Goal: Task Accomplishment & Management: Use online tool/utility

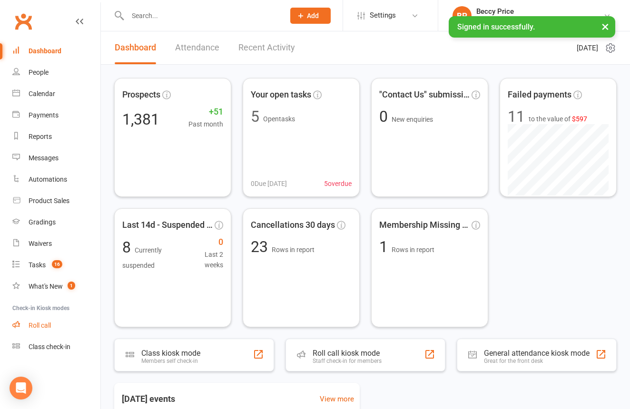
click at [32, 329] on link "Roll call" at bounding box center [56, 325] width 88 height 21
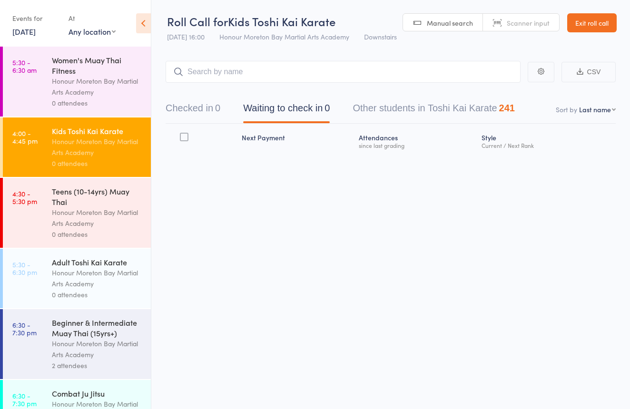
click at [518, 20] on span "Scanner input" at bounding box center [528, 23] width 43 height 10
click at [188, 104] on button "Checked in 0" at bounding box center [193, 110] width 55 height 25
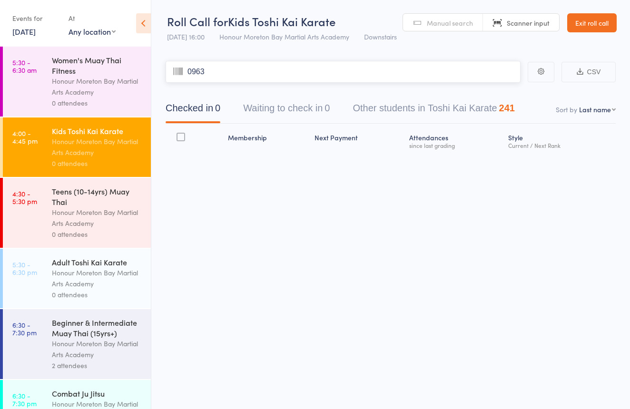
type input "0963"
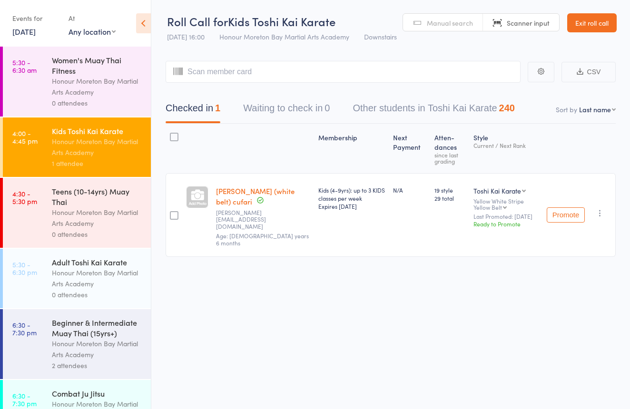
click at [597, 24] on link "Exit roll call" at bounding box center [591, 22] width 49 height 19
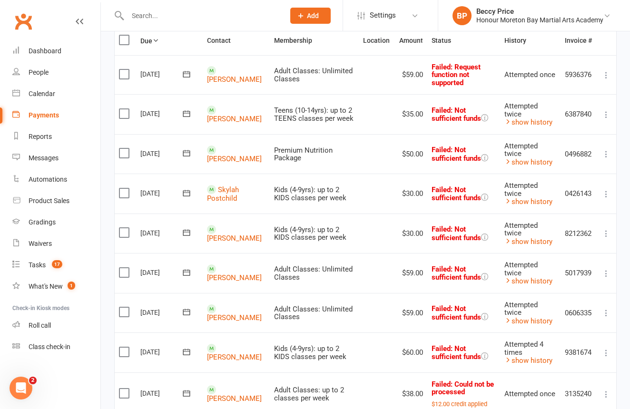
scroll to position [146, 0]
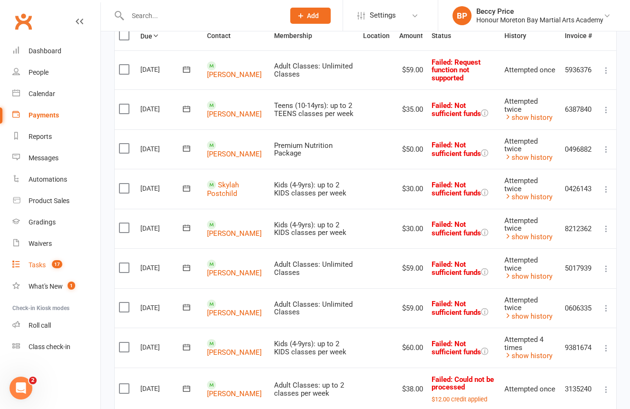
click at [48, 270] on link "Tasks 17" at bounding box center [56, 265] width 88 height 21
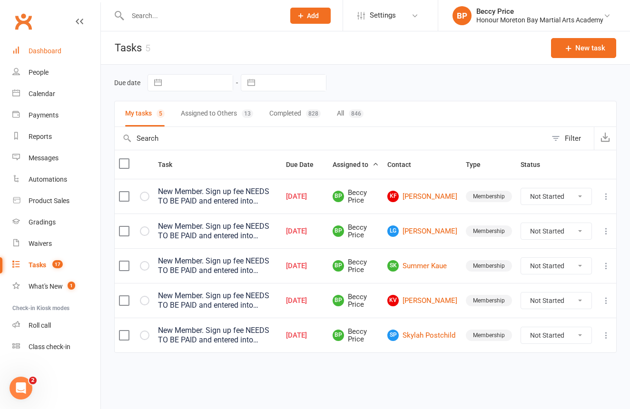
click at [40, 48] on div "Dashboard" at bounding box center [45, 51] width 33 height 8
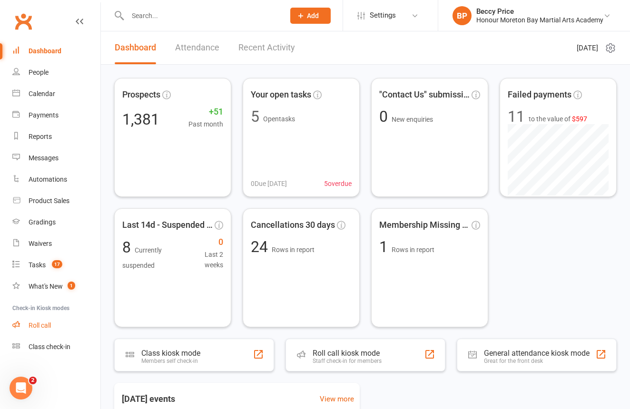
click at [38, 322] on div "Roll call" at bounding box center [40, 326] width 22 height 8
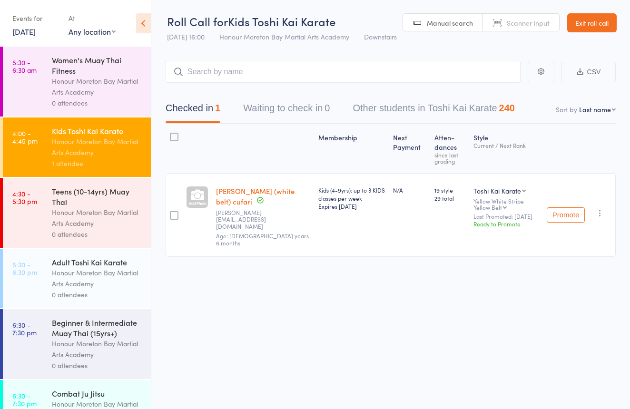
click at [533, 26] on span "Scanner input" at bounding box center [528, 23] width 43 height 10
click at [138, 243] on div "Teens (10-14yrs) Muay Thai Honour Moreton Bay Martial Arts Academy 0 attendees" at bounding box center [101, 213] width 99 height 70
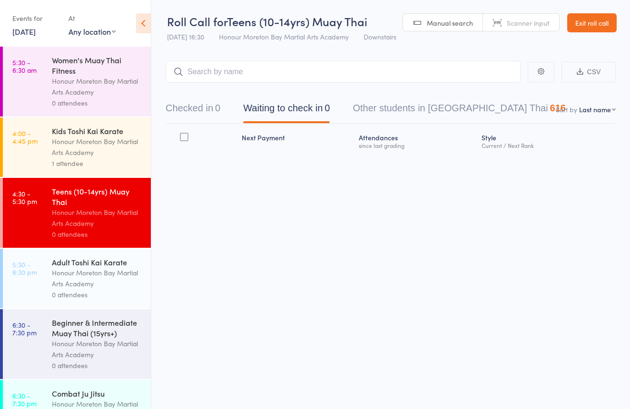
click at [534, 24] on span "Scanner input" at bounding box center [528, 23] width 43 height 10
type input "0965"
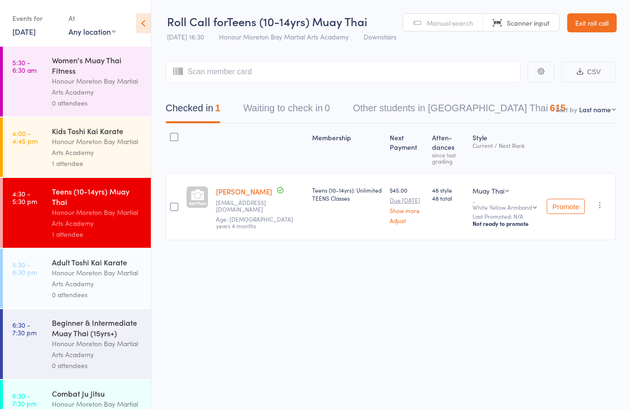
click at [451, 21] on span "Manual search" at bounding box center [450, 23] width 46 height 10
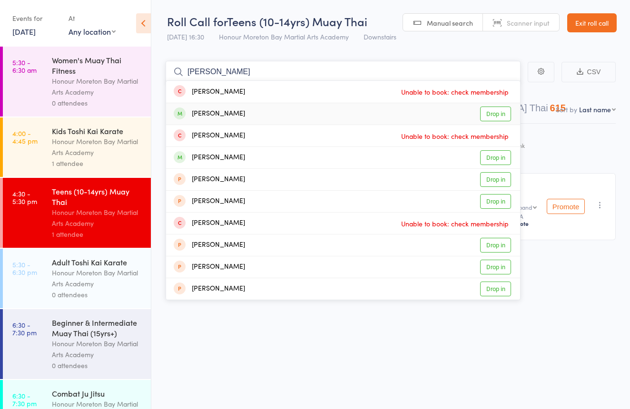
type input "[PERSON_NAME]"
click at [465, 115] on div "[PERSON_NAME] Drop in" at bounding box center [343, 113] width 354 height 21
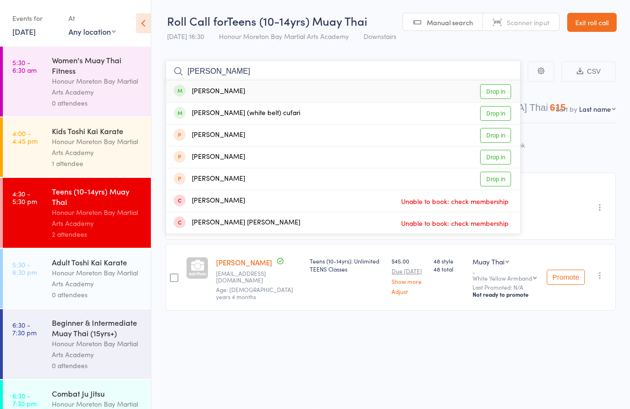
scroll to position [3, 0]
type input "[PERSON_NAME]"
click at [281, 88] on div "[PERSON_NAME] Drop in" at bounding box center [343, 91] width 354 height 22
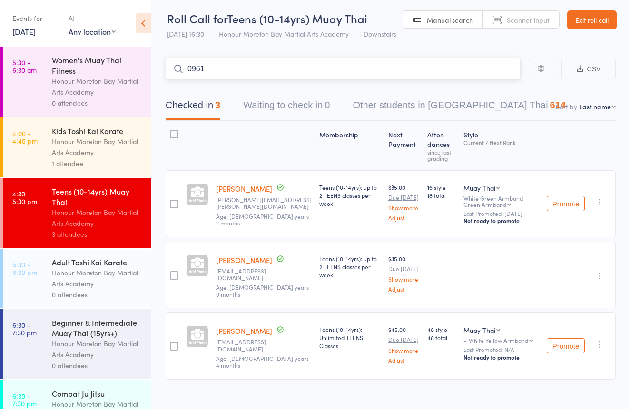
type input "0961"
drag, startPoint x: 491, startPoint y: 91, endPoint x: 501, endPoint y: 45, distance: 47.1
click at [491, 91] on link "Drop in" at bounding box center [495, 89] width 31 height 15
click at [503, 18] on link "Scanner input" at bounding box center [521, 20] width 76 height 18
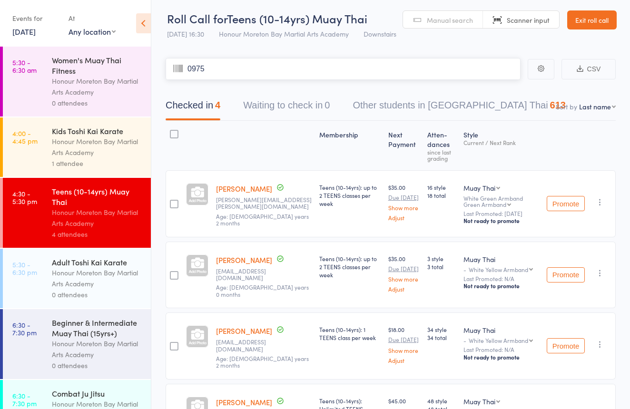
type input "0975"
type input "1061"
type input "0980"
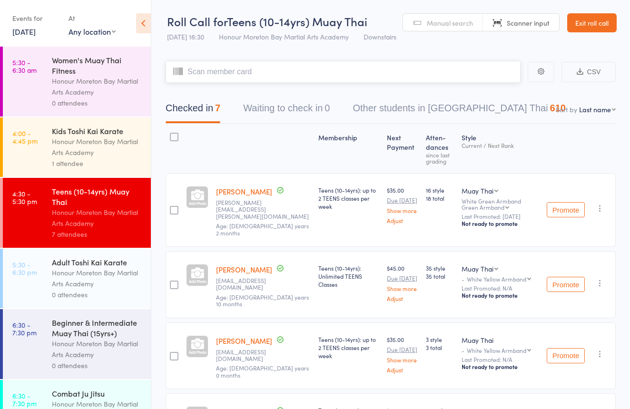
scroll to position [0, 0]
click at [123, 290] on div "0 attendees" at bounding box center [97, 294] width 91 height 11
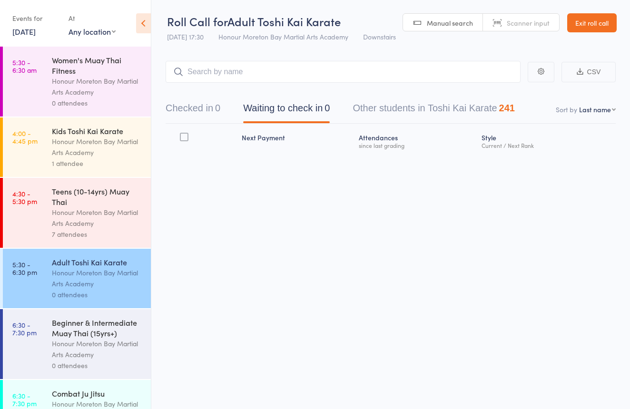
click at [540, 20] on span "Scanner input" at bounding box center [528, 23] width 43 height 10
type input "0322"
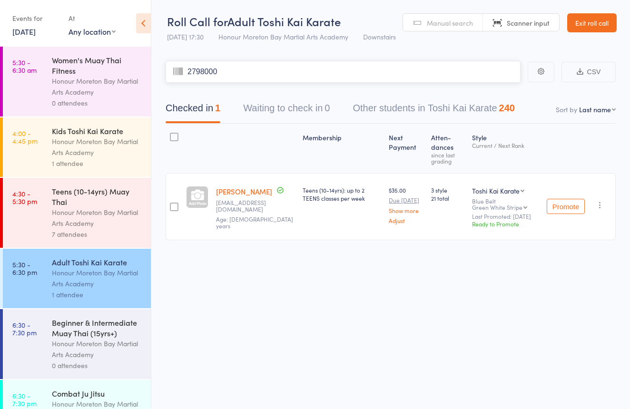
type input "2798000"
type input "a"
click at [445, 20] on span "Manual search" at bounding box center [450, 23] width 46 height 10
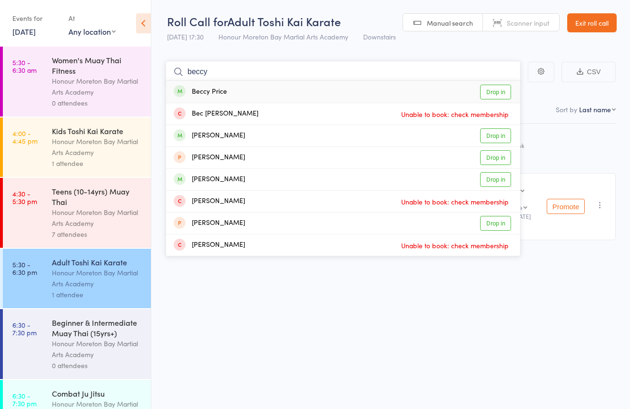
type input "beccy"
click at [286, 92] on div "Beccy Price Drop in" at bounding box center [343, 92] width 354 height 22
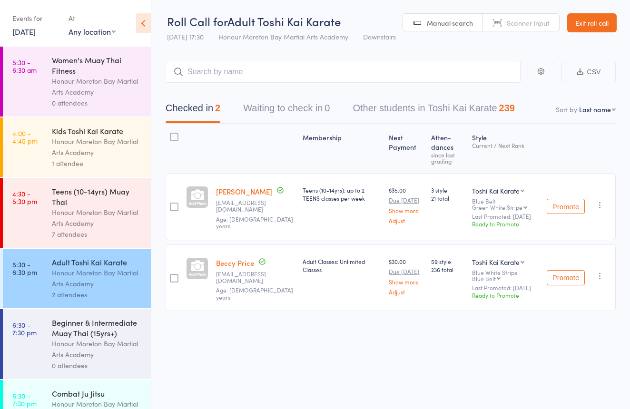
click at [533, 17] on link "Scanner input" at bounding box center [521, 23] width 76 height 18
type input "2413100"
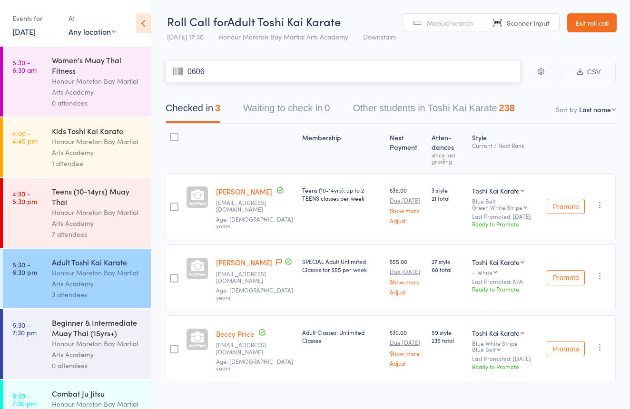
type input "0606"
type input "2587605"
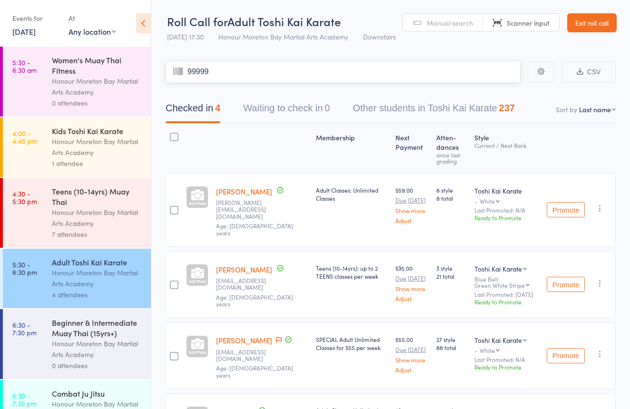
type input "99999"
click at [426, 20] on link "Manual search" at bounding box center [443, 23] width 80 height 18
type input "g"
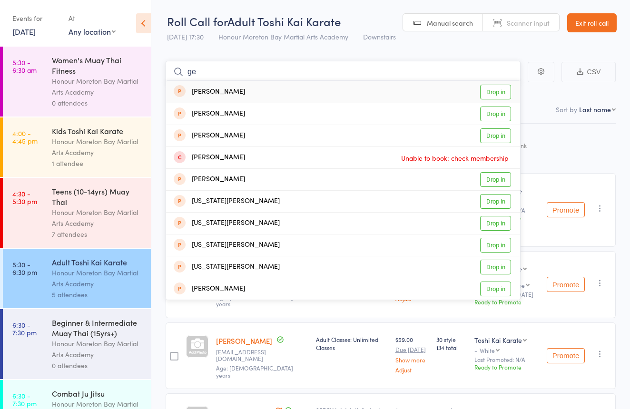
type input "g"
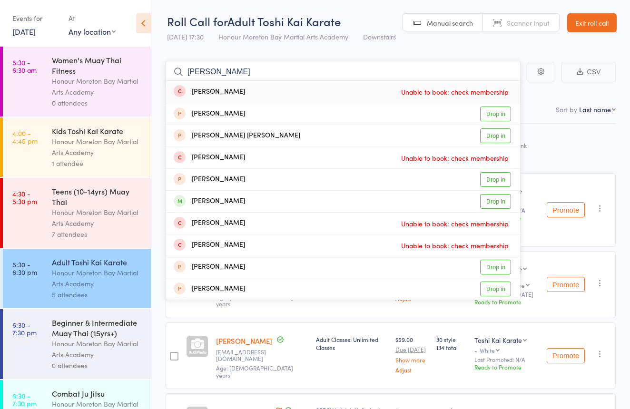
type input "[PERSON_NAME]"
drag, startPoint x: 426, startPoint y: 20, endPoint x: 491, endPoint y: 202, distance: 194.0
click at [491, 202] on link "Drop in" at bounding box center [495, 201] width 31 height 15
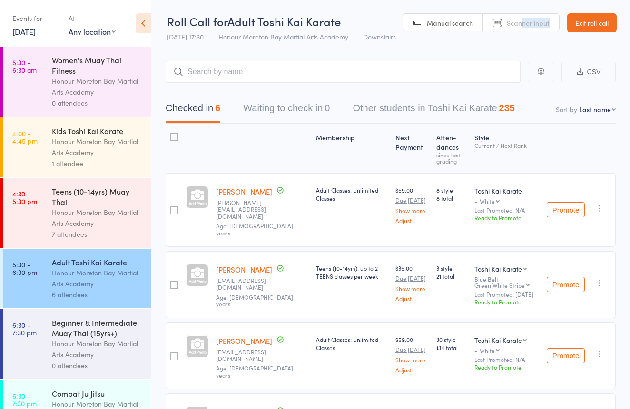
click at [585, 0] on html "Drop-in successful. Unable to book: check membership Roll Call for Adult Toshi …" at bounding box center [315, 204] width 630 height 409
click at [502, 20] on link "Scanner input" at bounding box center [521, 23] width 76 height 18
type input "2437000"
